Goal: Find specific page/section: Find specific page/section

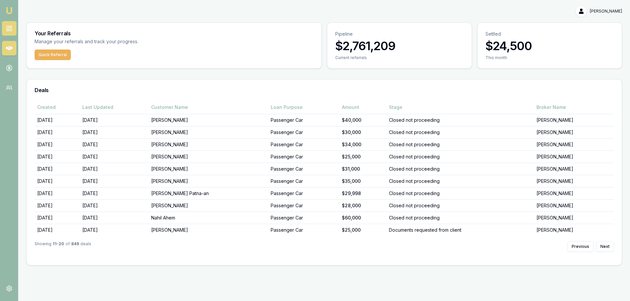
click at [10, 31] on rect at bounding box center [11, 29] width 2 height 3
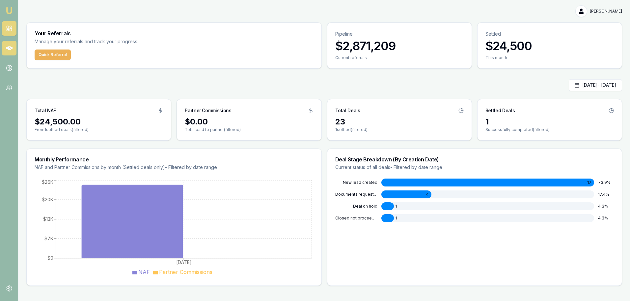
click at [12, 47] on icon at bounding box center [9, 48] width 7 height 4
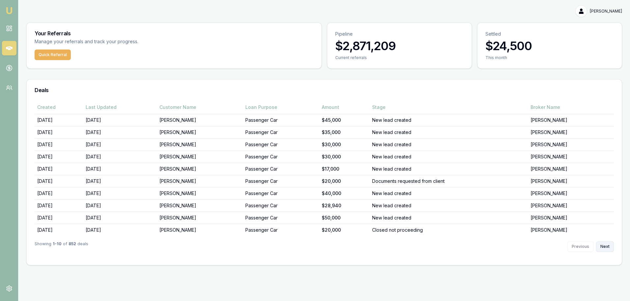
click at [602, 245] on button "Next" at bounding box center [606, 246] width 18 height 11
